Goal: Complete application form: Complete application form

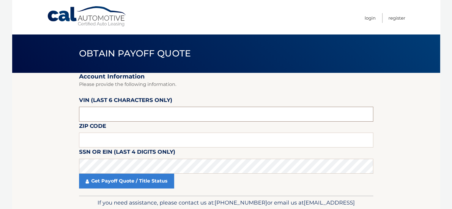
click at [117, 114] on input "text" at bounding box center [226, 114] width 294 height 15
click at [86, 116] on input "text" at bounding box center [226, 114] width 294 height 15
click at [156, 115] on input "text" at bounding box center [226, 114] width 294 height 15
type input "149341"
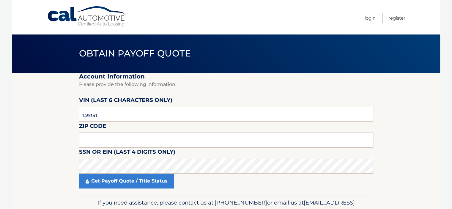
click at [106, 141] on input "text" at bounding box center [226, 140] width 294 height 15
type input "08854"
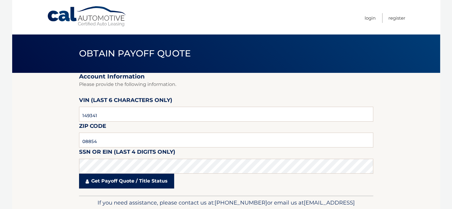
click at [107, 178] on link "Get Payoff Quote / Title Status" at bounding box center [126, 181] width 95 height 15
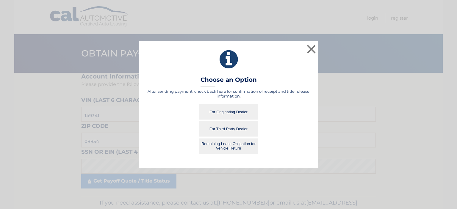
click at [233, 112] on button "For Originating Dealer" at bounding box center [228, 112] width 59 height 16
click at [231, 112] on button "For Originating Dealer" at bounding box center [228, 112] width 59 height 16
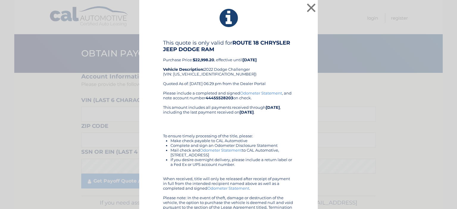
drag, startPoint x: 204, startPoint y: 21, endPoint x: 193, endPoint y: 32, distance: 15.4
click at [193, 32] on div "× This quote is only valid for ROUTE 18 CHRYSLER JEEP DODGE RAM Purchase Price:…" at bounding box center [228, 111] width 178 height 222
click at [312, 4] on button "×" at bounding box center [311, 8] width 12 height 12
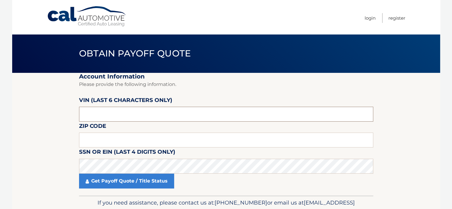
click at [133, 109] on input "text" at bounding box center [226, 114] width 294 height 15
click at [128, 115] on input "text" at bounding box center [226, 114] width 294 height 15
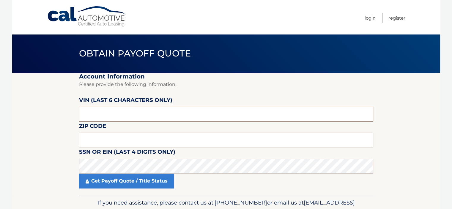
click at [127, 116] on input "text" at bounding box center [226, 114] width 294 height 15
type input "n70918"
click at [119, 141] on input "text" at bounding box center [226, 140] width 294 height 15
click at [101, 18] on link "Cal Automotive" at bounding box center [87, 16] width 80 height 21
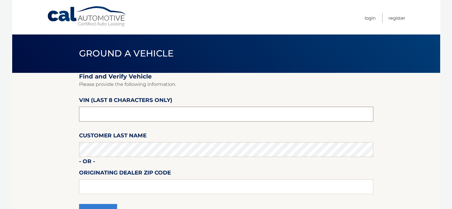
click at [136, 115] on input "text" at bounding box center [226, 114] width 294 height 15
type input "npn70918"
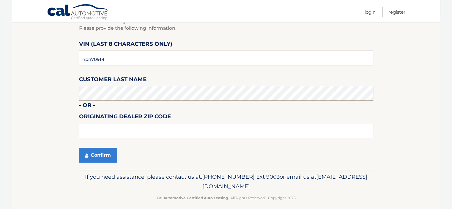
scroll to position [59, 0]
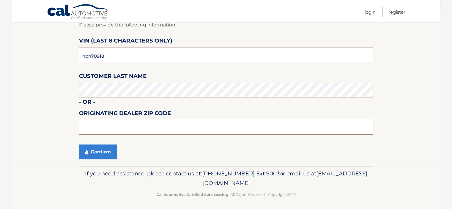
click at [125, 129] on input "text" at bounding box center [226, 127] width 294 height 15
type input "08816"
click at [96, 152] on button "Confirm" at bounding box center [98, 152] width 38 height 15
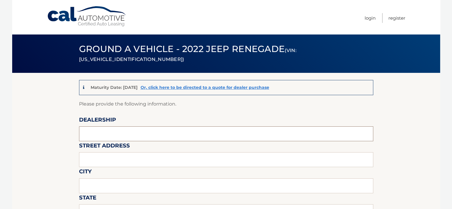
click at [93, 134] on input "text" at bounding box center [226, 133] width 294 height 15
click at [108, 134] on input "text" at bounding box center [226, 133] width 294 height 15
type input "rt18 jeep"
type input "400 rt 18"
type input "east brunswick"
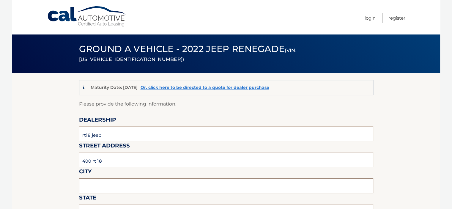
type input "nj"
type input "08816"
type input "RYAN"
type input "7323872600"
type input "abrown@rt18auto.com"
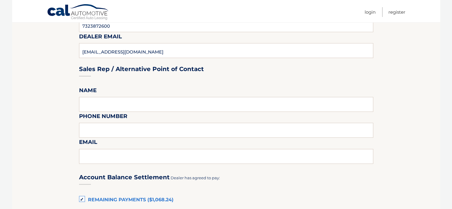
scroll to position [297, 0]
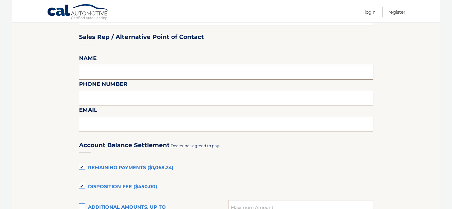
click at [93, 73] on input "text" at bounding box center [226, 72] width 294 height 15
type input "RYAN"
type input "7323872600"
type input "abrown@rt18auto.com"
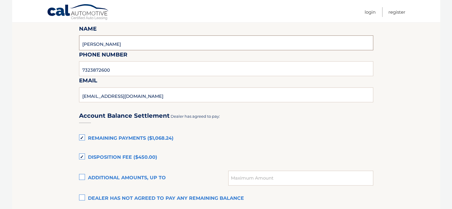
scroll to position [357, 0]
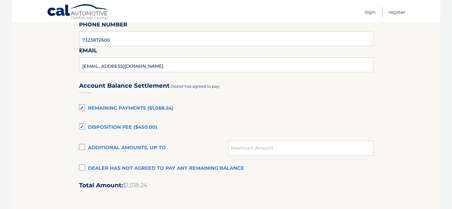
click at [80, 167] on label "Dealer has not agreed to pay any remaining balance" at bounding box center [226, 169] width 294 height 12
click at [0, 0] on input "Dealer has not agreed to pay any remaining balance" at bounding box center [0, 0] width 0 height 0
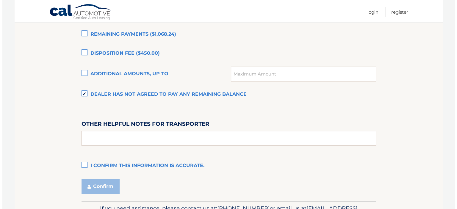
scroll to position [446, 0]
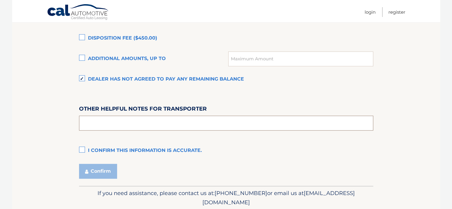
click at [112, 126] on input "text" at bounding box center [226, 123] width 294 height 15
click at [81, 149] on label "I confirm this information is accurate." at bounding box center [226, 151] width 294 height 12
click at [0, 0] on input "I confirm this information is accurate." at bounding box center [0, 0] width 0 height 0
click at [89, 169] on button "Confirm" at bounding box center [98, 171] width 38 height 15
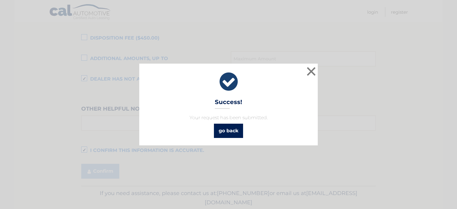
click at [228, 134] on link "go back" at bounding box center [228, 131] width 29 height 14
